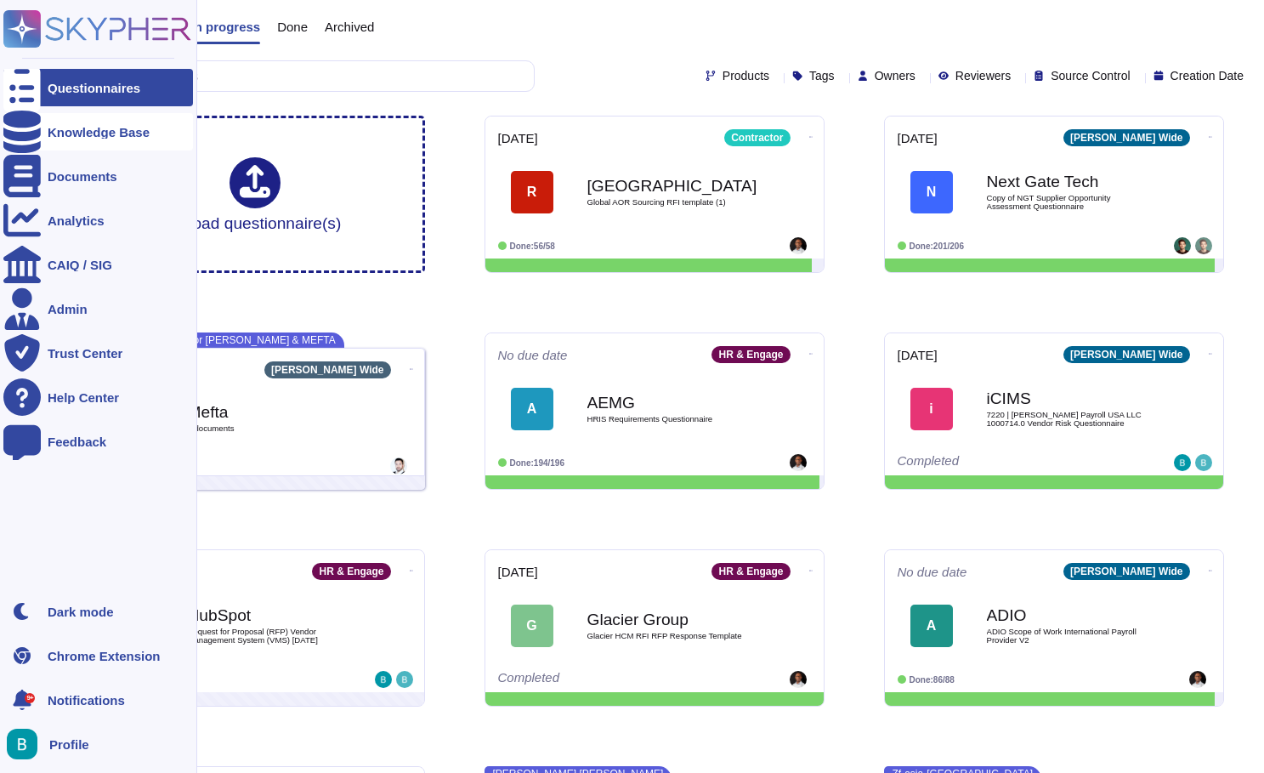
click at [31, 135] on icon at bounding box center [21, 131] width 37 height 42
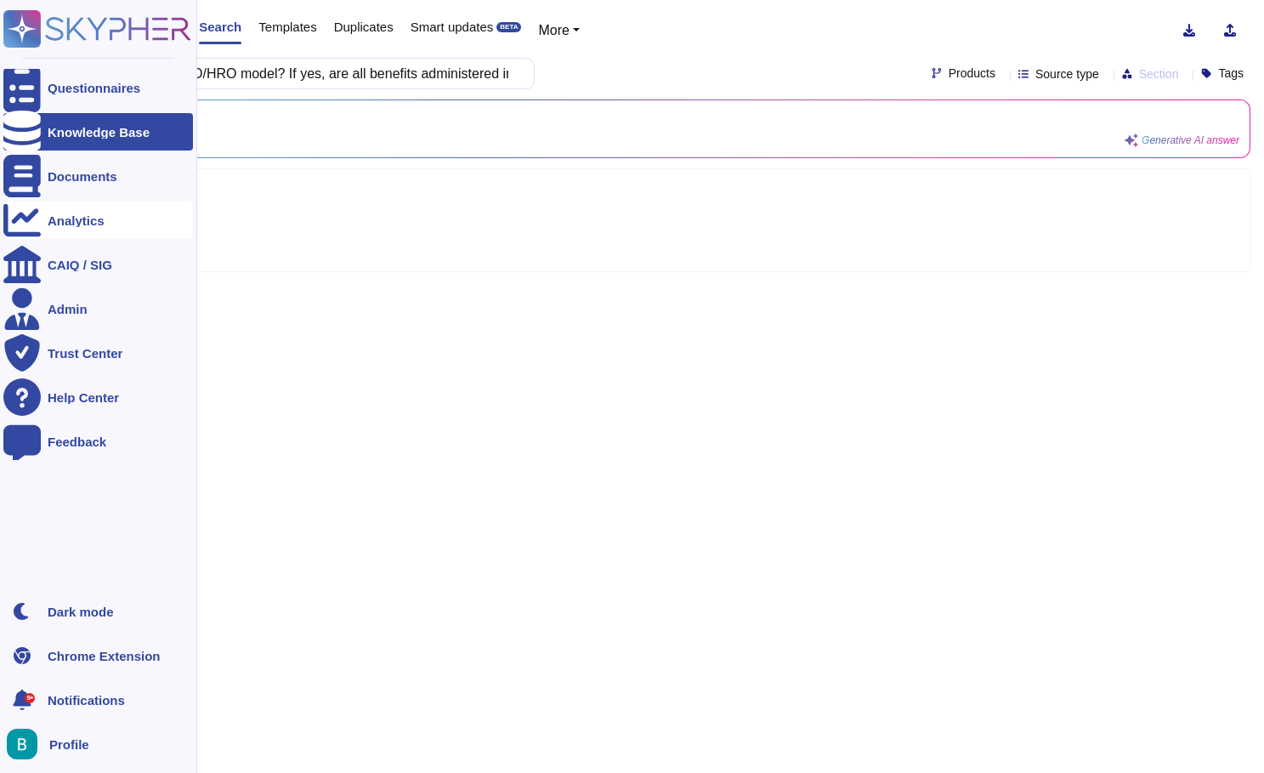
scroll to position [0, 324]
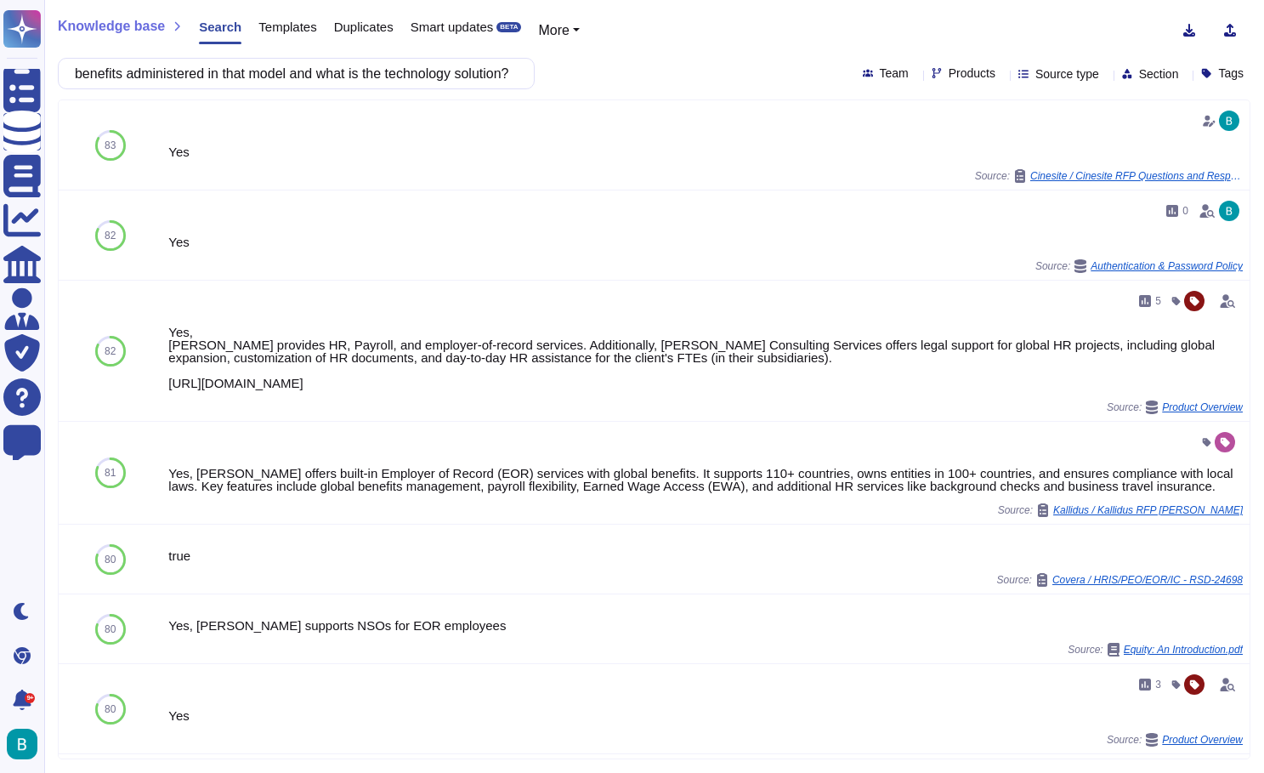
click at [471, 94] on div "Knowledge base Search Templates Duplicates Smart updates BETA More Do you have …" at bounding box center [654, 386] width 1220 height 773
click at [453, 69] on input "Do you have an ASO/HRO model? If yes, are all benefits administered in that mod…" at bounding box center [292, 74] width 450 height 30
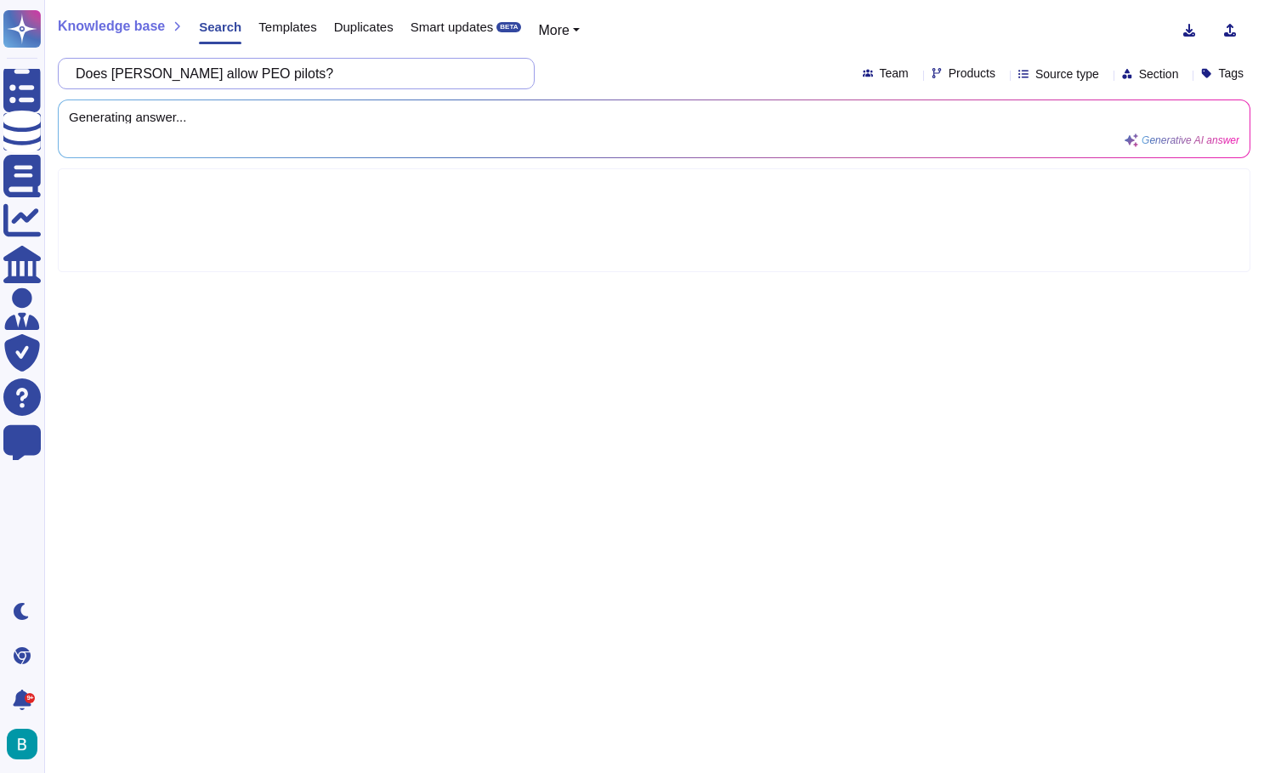
type input "Does [PERSON_NAME] allow PEO pilots?"
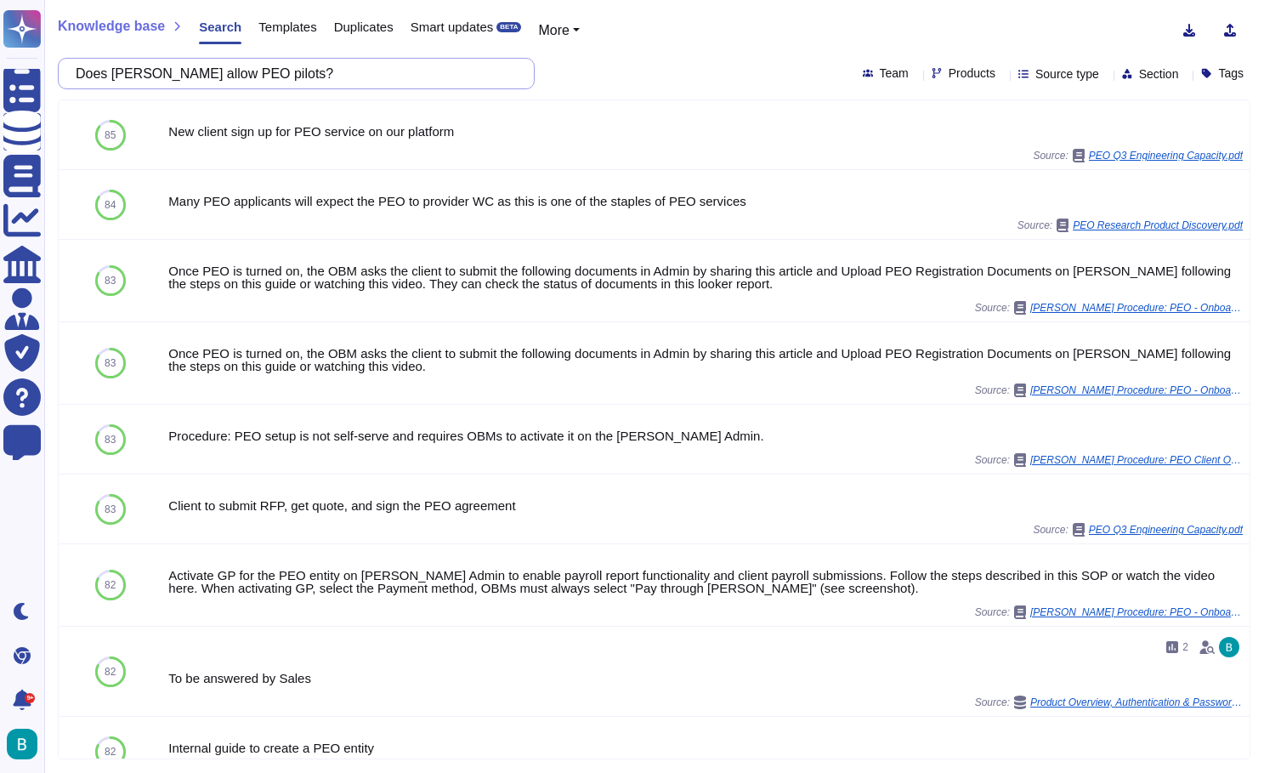
click at [228, 75] on input "Does [PERSON_NAME] allow PEO pilots?" at bounding box center [292, 74] width 450 height 30
